Goal: Information Seeking & Learning: Compare options

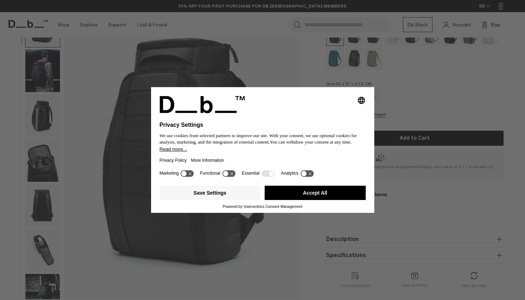
click at [319, 195] on button "Accept All" at bounding box center [315, 193] width 101 height 14
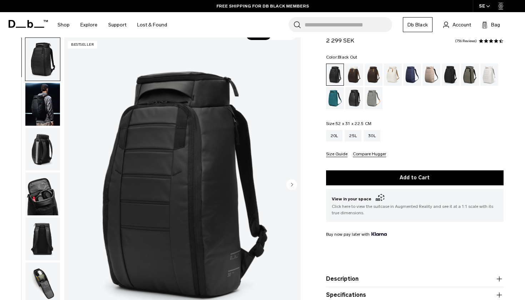
scroll to position [24, 0]
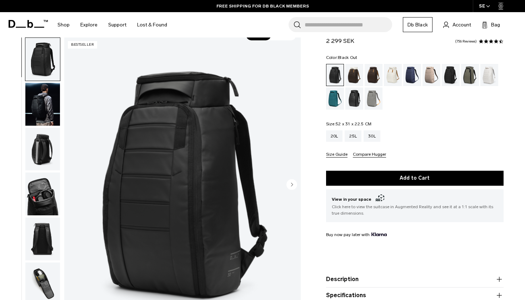
click at [41, 105] on img "button" at bounding box center [42, 104] width 35 height 43
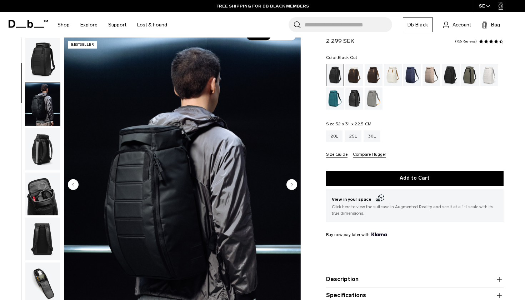
scroll to position [45, 0]
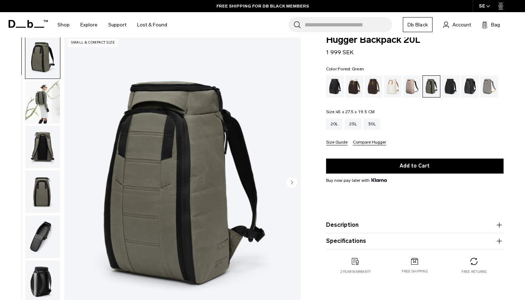
scroll to position [13, 0]
click at [351, 84] on div "Cappuccino" at bounding box center [354, 86] width 18 height 22
click at [356, 89] on div "Cappuccino" at bounding box center [354, 86] width 18 height 22
